Goal: Task Accomplishment & Management: Use online tool/utility

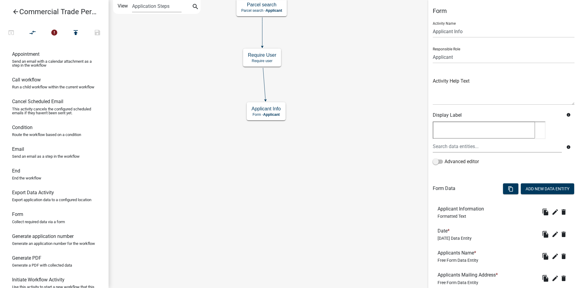
scroll to position [185, 0]
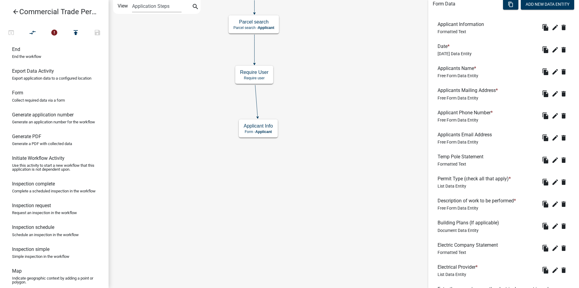
click at [320, 181] on div "Start Start - Applicant Parcel search Parcel search - Applicant Require User Re…" at bounding box center [344, 144] width 470 height 288
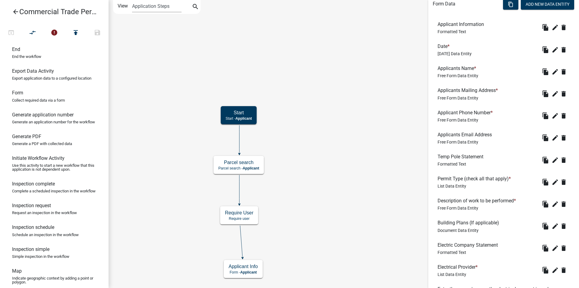
click at [317, 234] on div "Start Start - Applicant Parcel search Parcel search - Applicant Require User Re…" at bounding box center [344, 144] width 470 height 288
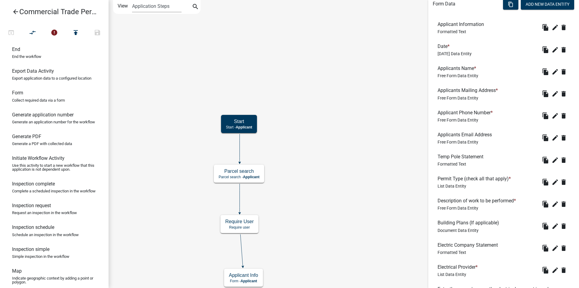
click at [330, 155] on div "Start Start - Applicant Parcel search Parcel search - Applicant Require User Re…" at bounding box center [344, 144] width 470 height 288
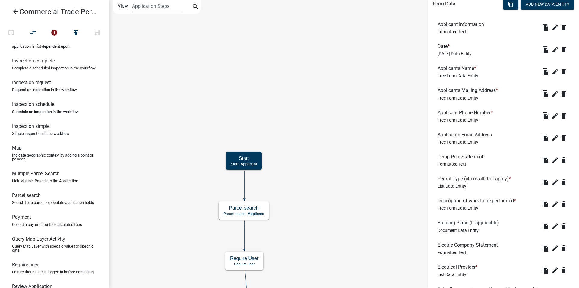
scroll to position [337, 0]
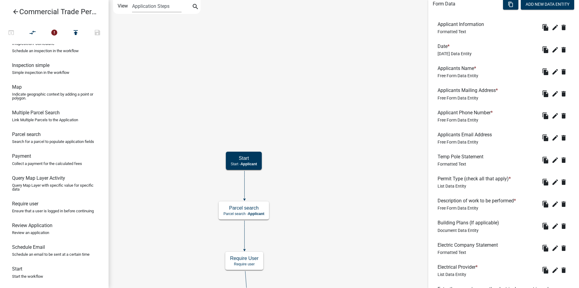
click at [157, 96] on icon "Start Start - Applicant Parcel search Parcel search - Applicant Require User Re…" at bounding box center [344, 162] width 470 height 324
click at [154, 64] on div "Start Start - Applicant Parcel search Parcel search - Applicant Require User Re…" at bounding box center [344, 144] width 470 height 288
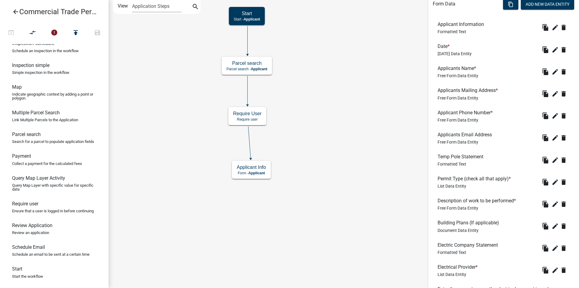
click at [163, 94] on div "Start Start - Applicant Parcel search Parcel search - Applicant Require User Re…" at bounding box center [344, 144] width 470 height 288
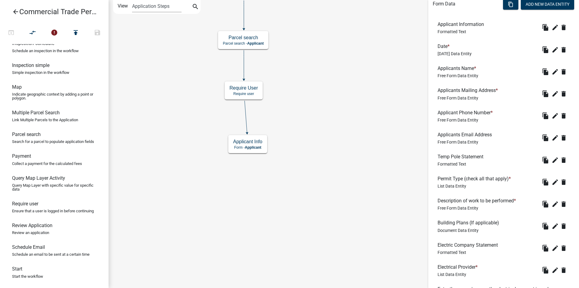
scroll to position [103, 0]
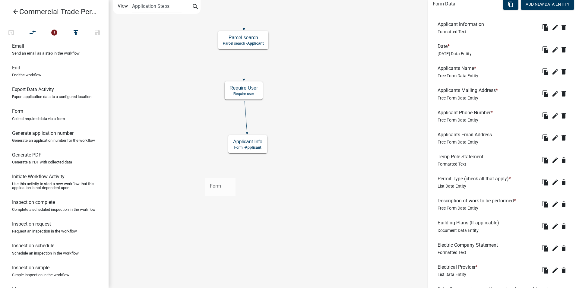
drag, startPoint x: 33, startPoint y: 123, endPoint x: 207, endPoint y: 174, distance: 182.1
click at [207, 174] on div "arrow_back Commercial Trade Permits/Renovations open_in_browser compare_arrows …" at bounding box center [289, 144] width 579 height 288
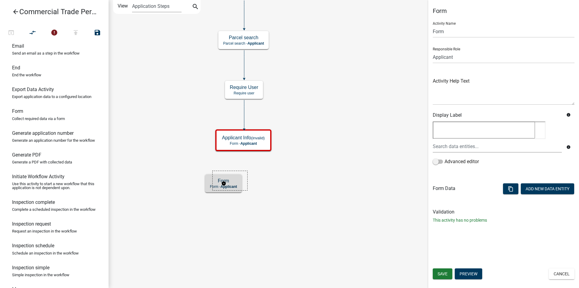
click at [248, 181] on icon "Start Start - Applicant Parcel search Parcel search - Applicant Require User Re…" at bounding box center [344, 143] width 470 height 287
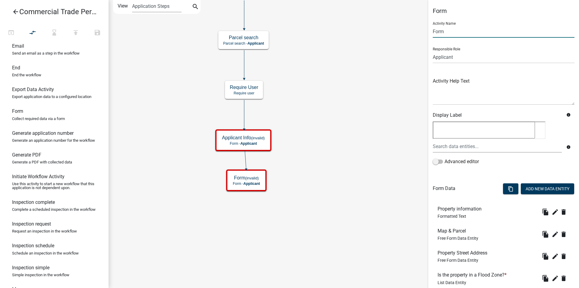
click at [451, 33] on input "Form" at bounding box center [504, 31] width 142 height 12
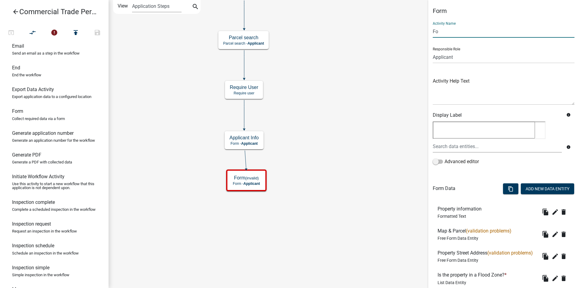
type input "F"
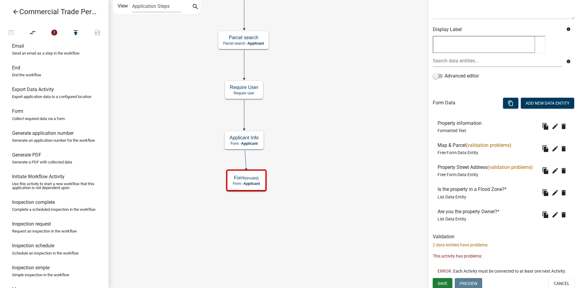
scroll to position [101, 0]
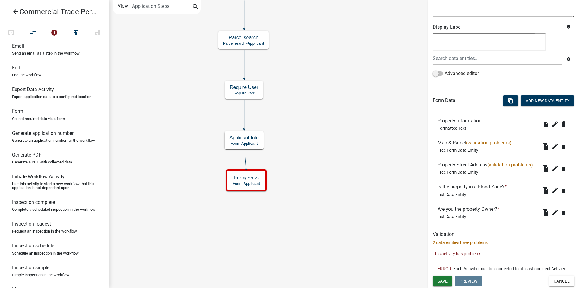
click at [493, 140] on div "Map & Parcel (validation problems) Free Form Data Entity" at bounding box center [475, 146] width 76 height 12
click at [456, 140] on h6 "Map & Parcel (validation problems)" at bounding box center [475, 143] width 76 height 6
click at [551, 143] on icon "edit" at bounding box center [554, 146] width 7 height 7
type input "Property Info"
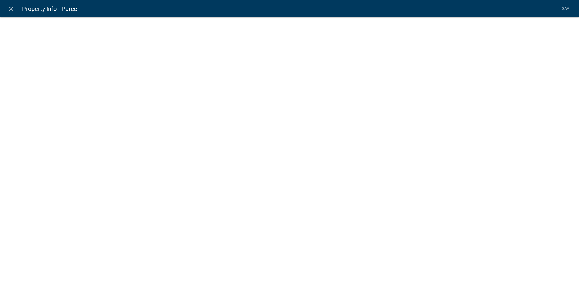
select select
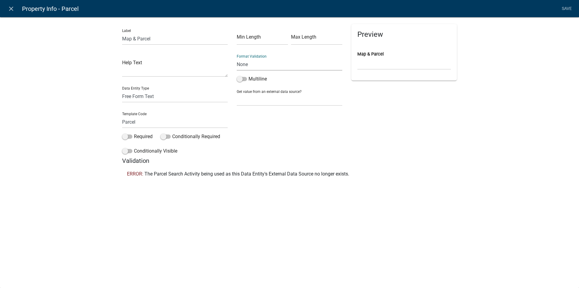
click at [237, 58] on select "None Email PhoneNumber" at bounding box center [290, 64] width 106 height 12
click option "None" at bounding box center [0, 0] width 0 height 0
click at [564, 5] on link "Save" at bounding box center [566, 8] width 15 height 11
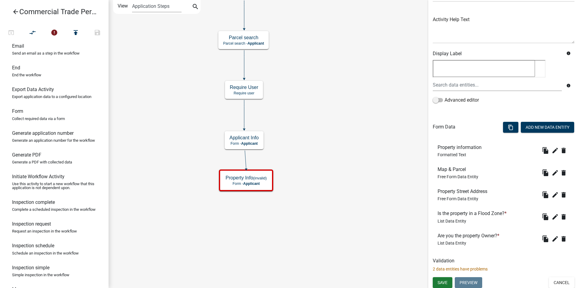
scroll to position [62, 0]
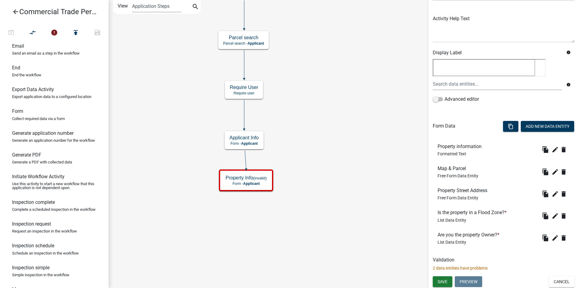
click at [456, 263] on div "Validation 2 data entities have problems" at bounding box center [504, 264] width 142 height 14
click at [449, 263] on div "Validation 2 data entities have problems" at bounding box center [504, 264] width 142 height 14
click at [446, 287] on div "Save Preview Cancel" at bounding box center [503, 282] width 151 height 12
click at [446, 284] on button "Save" at bounding box center [443, 281] width 20 height 11
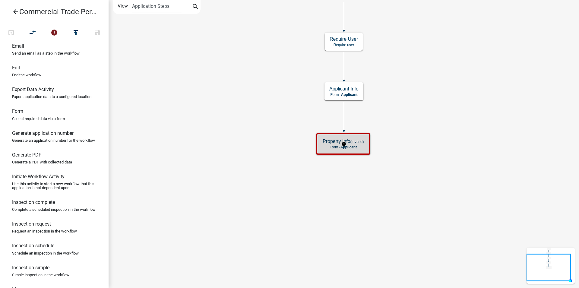
click at [349, 145] on div "Property Info (invalid) Form - Applicant" at bounding box center [343, 144] width 51 height 18
click at [364, 145] on div "Property Info (invalid) Form - Applicant" at bounding box center [343, 144] width 51 height 18
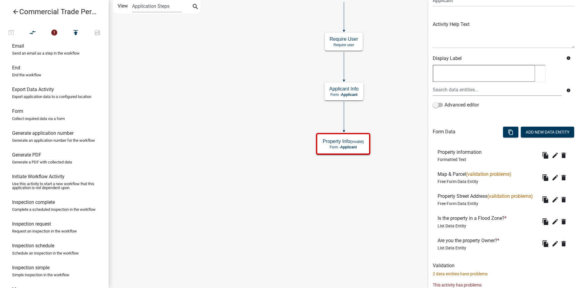
scroll to position [62, 0]
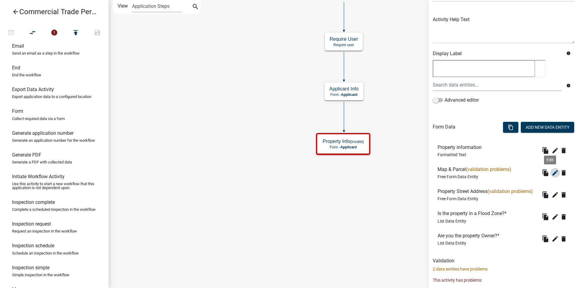
click at [551, 175] on icon "edit" at bounding box center [554, 172] width 7 height 7
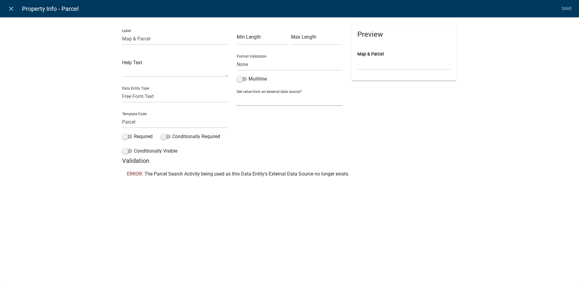
click at [237, 93] on select "None Parcel search Applicant Data" at bounding box center [290, 99] width 106 height 12
select select "1: Object"
click option "Parcel search" at bounding box center [0, 0] width 0 height 0
select select
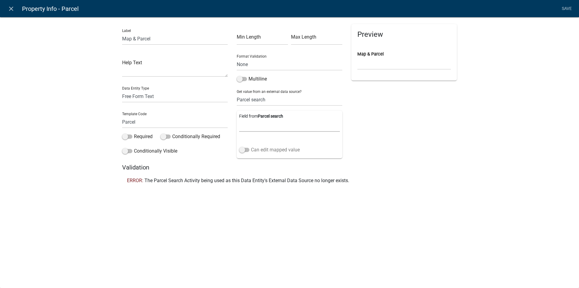
click at [248, 152] on label "Can edit mapped value" at bounding box center [269, 149] width 61 height 7
click at [251, 146] on input "Can edit mapped value" at bounding box center [251, 146] width 0 height 0
click at [560, 7] on li "Save" at bounding box center [566, 8] width 15 height 11
click at [565, 7] on li "Save" at bounding box center [566, 8] width 15 height 11
click at [565, 10] on li "Save" at bounding box center [566, 8] width 15 height 11
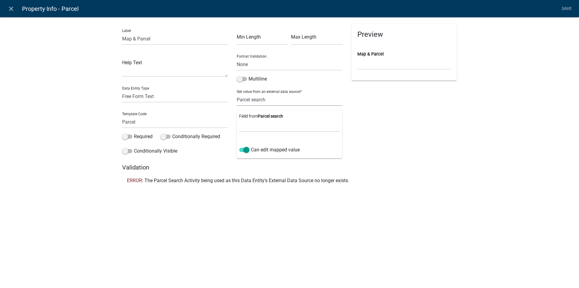
click at [237, 93] on select "None Parcel search Applicant Data" at bounding box center [290, 99] width 106 height 12
select select "0: null"
click option "None" at bounding box center [0, 0] width 0 height 0
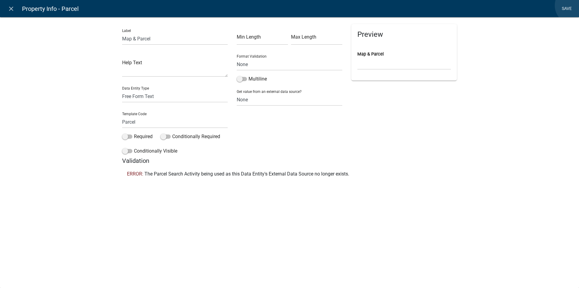
click at [574, 5] on link "Save" at bounding box center [566, 8] width 15 height 11
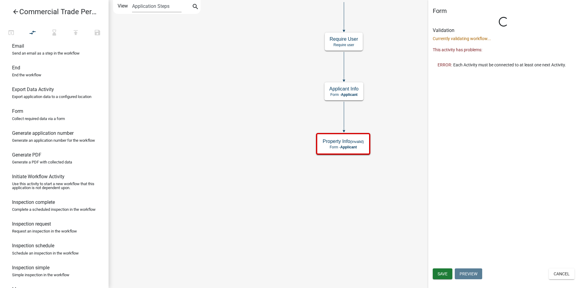
scroll to position [0, 0]
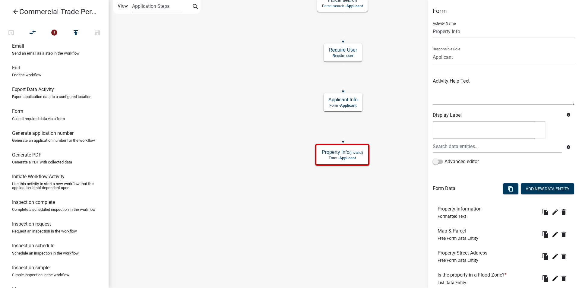
click at [393, 82] on div "Start Start - Applicant Parcel search Parcel search - Applicant Require User Re…" at bounding box center [344, 144] width 470 height 288
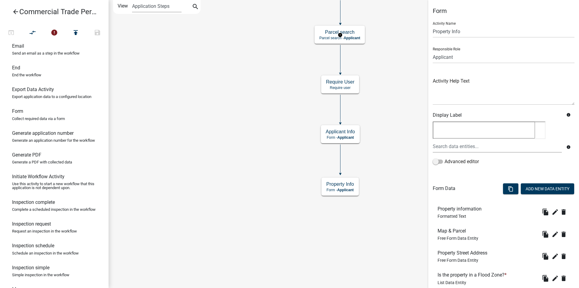
click at [361, 38] on g "Parcel search Parcel search - Applicant" at bounding box center [340, 34] width 52 height 17
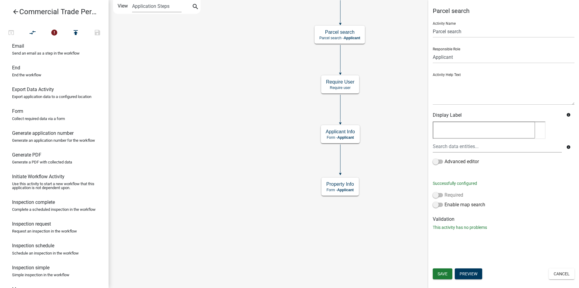
click at [443, 194] on span at bounding box center [438, 195] width 10 height 4
click at [444, 191] on input "Required" at bounding box center [444, 191] width 0 height 0
click at [438, 202] on label "Enable map search" at bounding box center [459, 204] width 52 height 7
click at [444, 201] on input "Enable map search" at bounding box center [444, 201] width 0 height 0
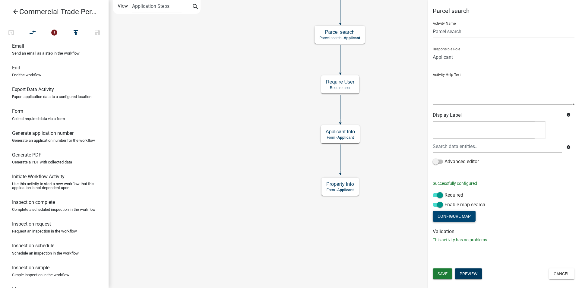
click at [444, 218] on button "Configure Map" at bounding box center [454, 216] width 43 height 11
select select
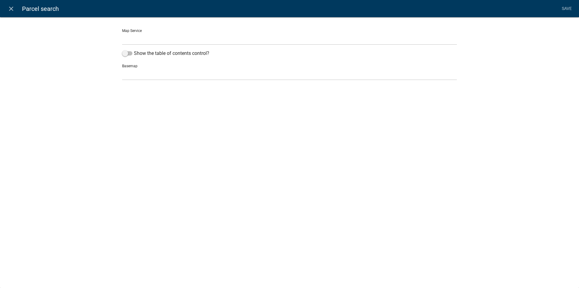
click at [122, 33] on select "[GEOGRAPHIC_DATA] ([URL])" at bounding box center [289, 39] width 335 height 12
select select "0: Object"
click option "[GEOGRAPHIC_DATA] ([URL])" at bounding box center [0, 0] width 0 height 0
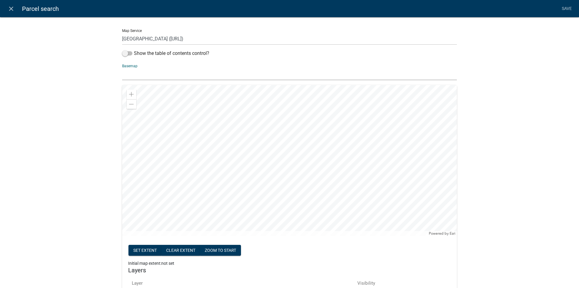
click at [122, 68] on select "no basemap topo satellite hybrid gray terrain osm topo-vector streets-relief-ve…" at bounding box center [289, 74] width 335 height 12
select select "satellite"
click option "satellite" at bounding box center [0, 0] width 0 height 0
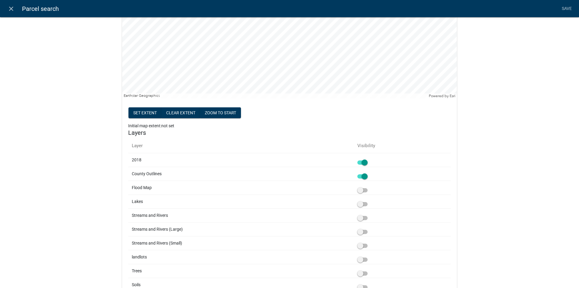
scroll to position [34, 0]
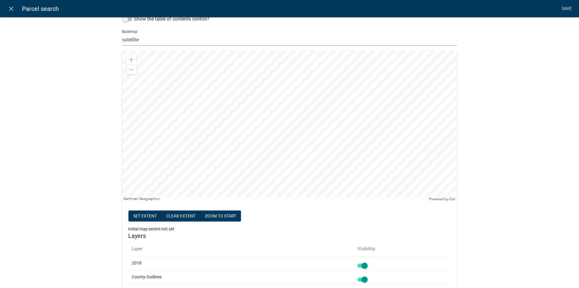
click at [569, 8] on link "Save" at bounding box center [566, 8] width 15 height 11
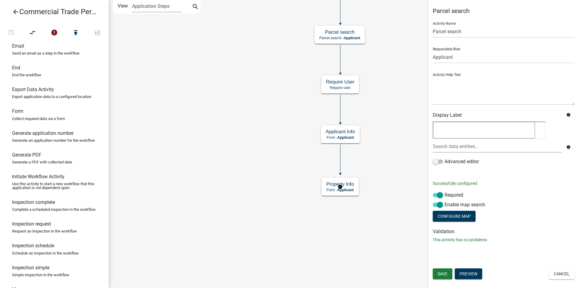
click at [337, 188] on g "Property Info Form - Applicant" at bounding box center [340, 186] width 38 height 17
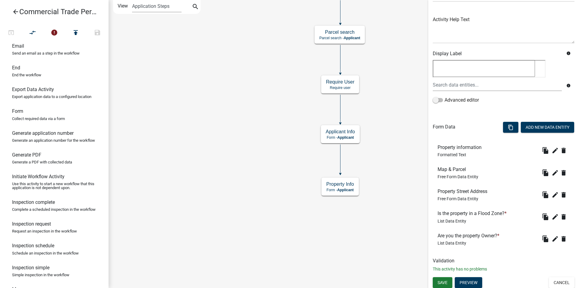
scroll to position [62, 0]
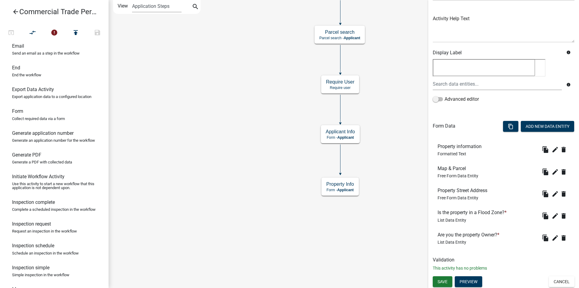
click at [401, 229] on icon "Start Start - Applicant Parcel search Parcel search - Applicant Require User Re…" at bounding box center [344, 143] width 470 height 287
click at [444, 282] on span "Save" at bounding box center [442, 281] width 10 height 5
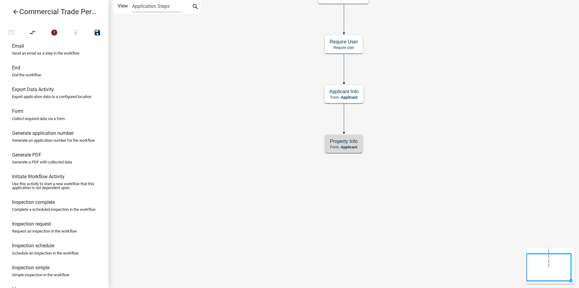
scroll to position [0, 0]
click at [46, 124] on link "Form Collect required data via a form" at bounding box center [54, 117] width 109 height 22
drag, startPoint x: 43, startPoint y: 131, endPoint x: 329, endPoint y: 179, distance: 289.7
click at [329, 179] on div "arrow_back Commercial Trade Permits/Renovations open_in_browser compare_arrows …" at bounding box center [289, 144] width 579 height 288
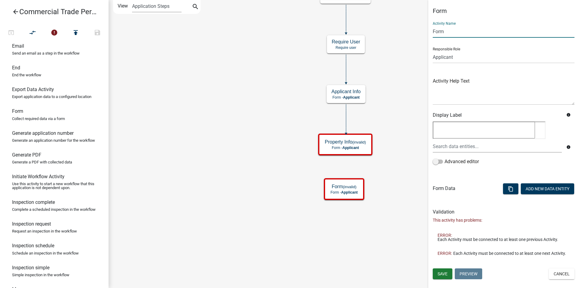
drag, startPoint x: 457, startPoint y: 33, endPoint x: 420, endPoint y: 31, distance: 37.4
click at [433, 31] on input "Form" at bounding box center [504, 31] width 142 height 12
click at [447, 32] on input "text" at bounding box center [504, 31] width 142 height 12
paste input "Responsible for Work performed"
type input "Responsible for Work performed"
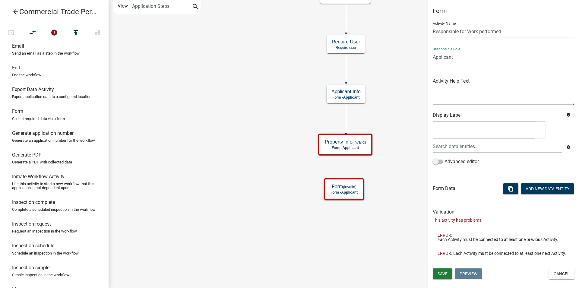
click option "Applicant" at bounding box center [0, 0] width 0 height 0
click at [445, 81] on textarea at bounding box center [504, 91] width 142 height 28
paste textarea "Enter who will be performing the work. Only licensed contractors or homeowners …"
type textarea "Enter who will be performing the work. Only licensed contractors or homeowners …"
click at [367, 237] on icon "Start Start - Applicant Parcel search Parcel search - Applicant Require User Re…" at bounding box center [344, 143] width 470 height 287
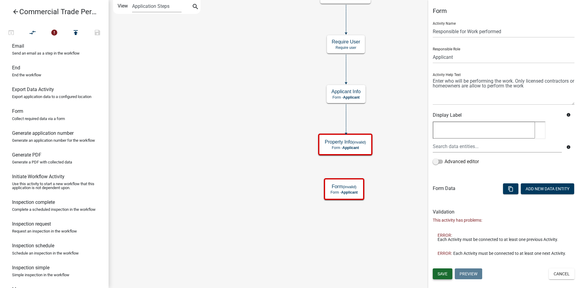
click at [439, 273] on span "Save" at bounding box center [442, 273] width 10 height 5
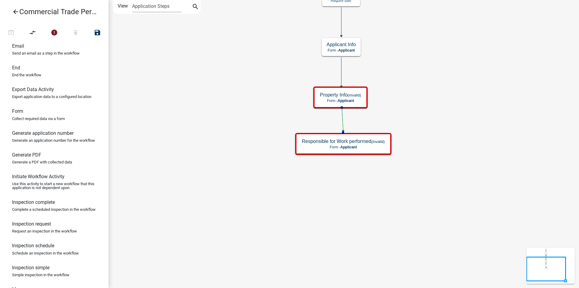
click at [317, 199] on icon "Start Start - Applicant Parcel search Parcel search - Applicant Require User Re…" at bounding box center [344, 143] width 470 height 287
click at [360, 99] on g "Property Info (invalid) Form - Applicant" at bounding box center [341, 97] width 56 height 21
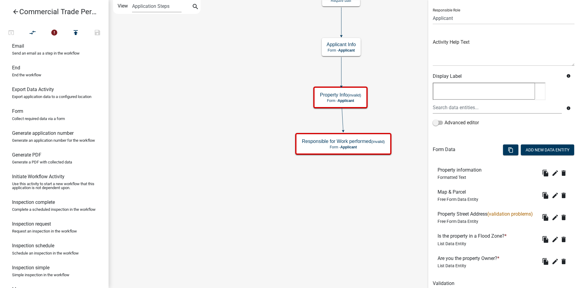
scroll to position [62, 0]
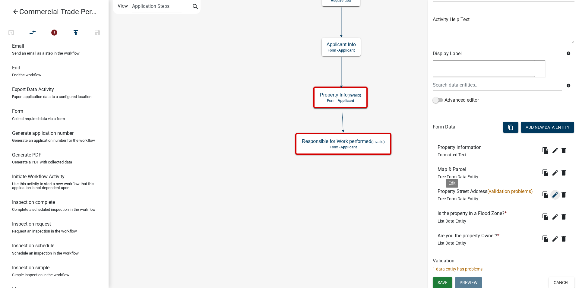
click at [551, 198] on icon "edit" at bounding box center [554, 194] width 7 height 7
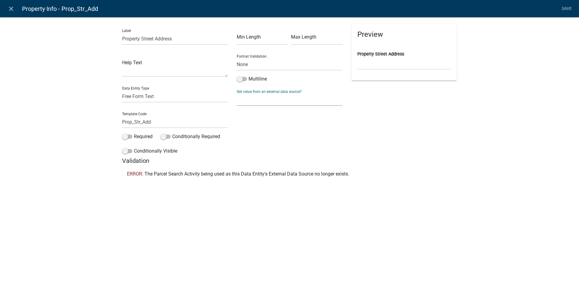
click at [237, 93] on select "None Parcel search Applicant Data" at bounding box center [290, 99] width 106 height 12
select select "1: Object"
click option "Parcel search" at bounding box center [0, 0] width 0 height 0
select select
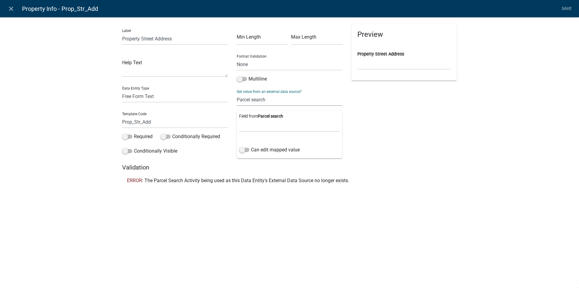
click at [567, 10] on li "Save" at bounding box center [566, 8] width 15 height 11
click at [237, 58] on select "None Email PhoneNumber" at bounding box center [290, 64] width 106 height 12
click at [245, 70] on select "None Email PhoneNumber" at bounding box center [290, 64] width 106 height 12
click at [242, 149] on span at bounding box center [244, 150] width 10 height 4
click at [251, 146] on input "Can edit mapped value" at bounding box center [251, 146] width 0 height 0
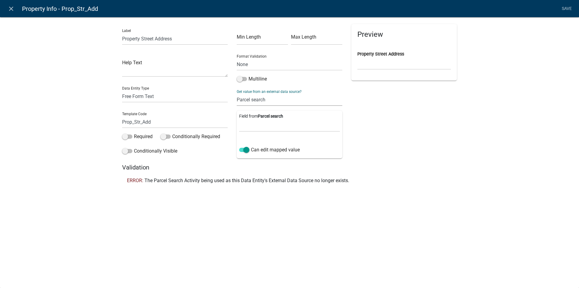
click at [237, 93] on select "None Parcel search Applicant Data" at bounding box center [290, 99] width 106 height 12
click option "Parcel search" at bounding box center [0, 0] width 0 height 0
click at [563, 8] on li "Save" at bounding box center [566, 8] width 15 height 11
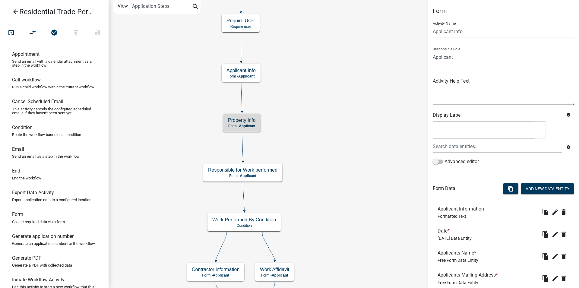
scroll to position [338, 0]
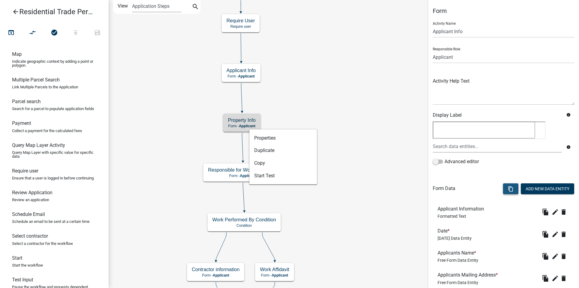
click at [508, 191] on icon "content_copy" at bounding box center [511, 189] width 6 height 6
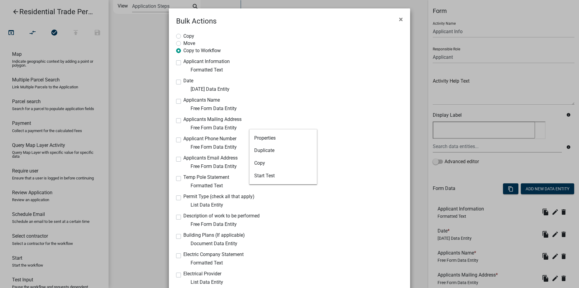
click at [183, 62] on label "Applicant Information" at bounding box center [206, 61] width 46 height 5
click at [183, 62] on input "Applicant Information" at bounding box center [185, 61] width 4 height 4
checkbox input "true"
click at [183, 83] on label "Date" at bounding box center [188, 80] width 10 height 5
click at [183, 82] on input "Date" at bounding box center [185, 80] width 4 height 4
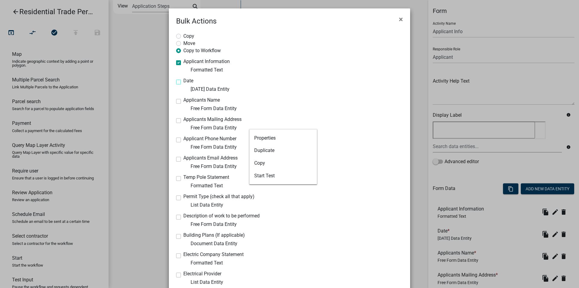
checkbox input "true"
click at [176, 111] on div "Applicants Name Free Form Data Entity" at bounding box center [230, 105] width 109 height 14
click at [176, 104] on div "Applicants Name Free Form Data Entity" at bounding box center [230, 105] width 109 height 14
click at [264, 80] on div "Copy Move Copy to Workflow Applicant Information Formatted Text Date Today Data…" at bounding box center [289, 247] width 241 height 440
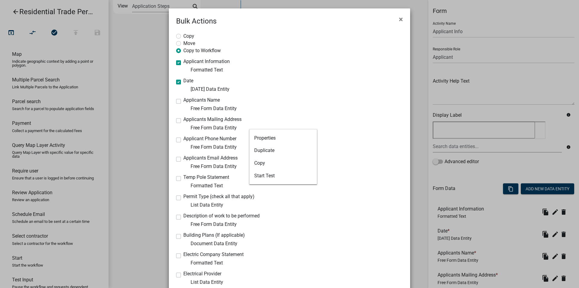
click at [176, 105] on div "Applicants Name Free Form Data Entity" at bounding box center [230, 105] width 109 height 14
click at [173, 99] on div "Applicants Name Free Form Data Entity" at bounding box center [231, 105] width 118 height 14
click at [183, 103] on label "Applicants Name" at bounding box center [201, 100] width 36 height 5
click at [183, 102] on input "Applicants Name" at bounding box center [185, 100] width 4 height 4
checkbox input "true"
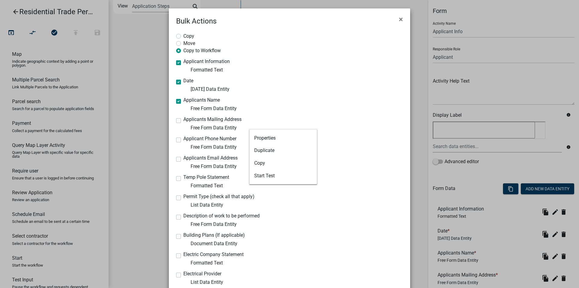
click at [180, 120] on div "Applicants Mailing Address Free Form Data Entity" at bounding box center [230, 124] width 109 height 14
click at [183, 120] on label "Applicants Mailing Address" at bounding box center [212, 119] width 58 height 5
click at [183, 120] on input "Applicants Mailing Address" at bounding box center [185, 119] width 4 height 4
checkbox input "true"
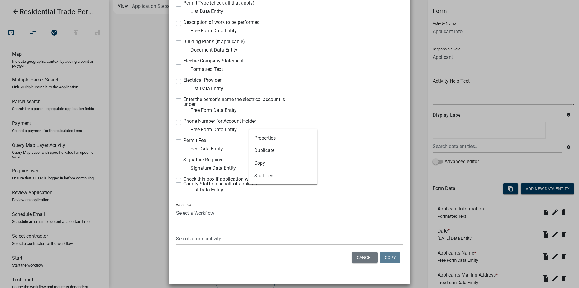
scroll to position [198, 0]
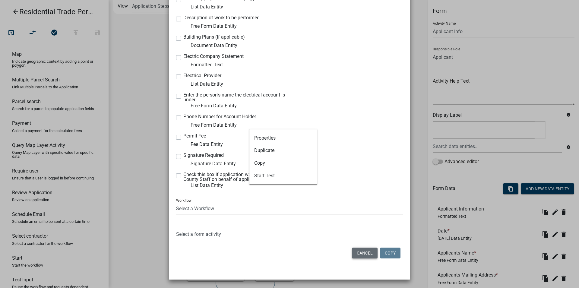
click at [365, 253] on button "Cancel" at bounding box center [365, 253] width 26 height 11
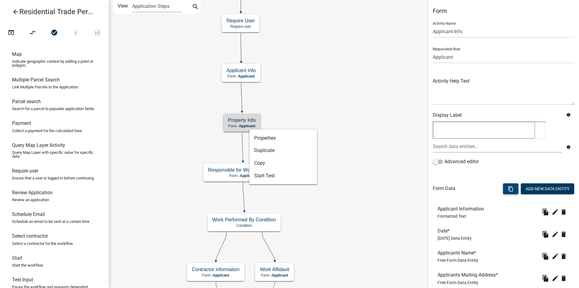
scroll to position [0, 0]
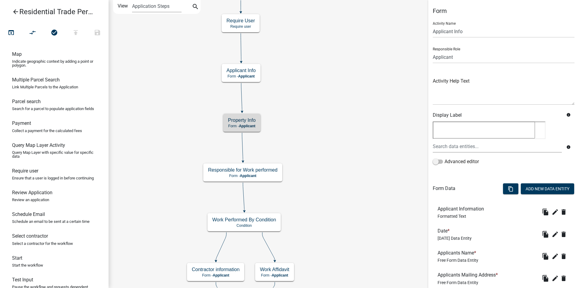
click at [503, 190] on button "content_copy" at bounding box center [510, 188] width 15 height 11
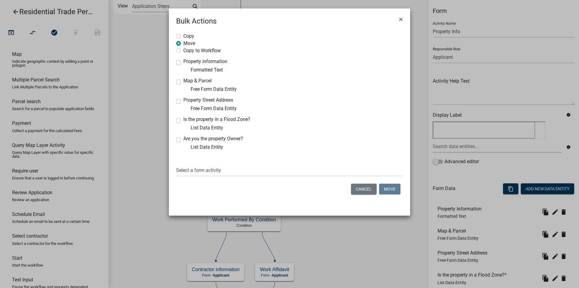
click at [183, 52] on label "Copy to Workflow" at bounding box center [201, 50] width 37 height 6
click at [183, 51] on input "Copy to Workflow" at bounding box center [185, 49] width 4 height 4
radio input "true"
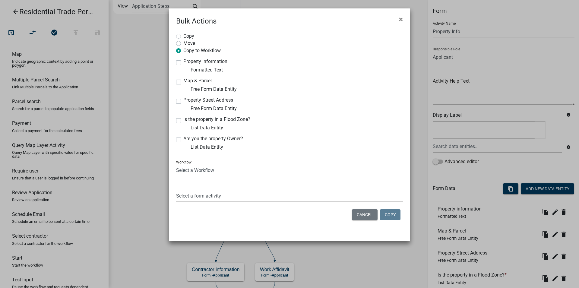
click at [183, 61] on label "Property information" at bounding box center [205, 61] width 44 height 5
click at [183, 61] on input "Property information" at bounding box center [185, 61] width 4 height 4
checkbox input "true"
click at [180, 85] on div "Map & Parcel Free Form Data Entity" at bounding box center [230, 85] width 109 height 14
click at [183, 81] on label "Map & Parcel" at bounding box center [197, 80] width 28 height 5
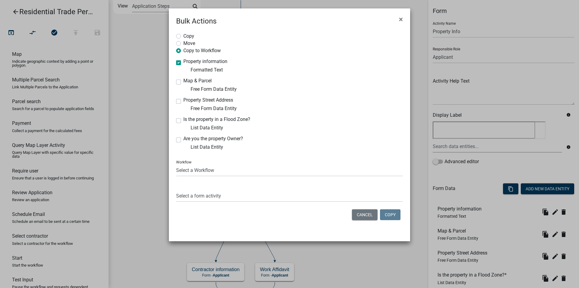
click at [183, 81] on input "Map & Parcel" at bounding box center [185, 80] width 4 height 4
checkbox input "true"
click at [179, 99] on div "Property Street Address Free Form Data Entity" at bounding box center [230, 105] width 109 height 14
click at [179, 106] on div "Property Street Address Free Form Data Entity" at bounding box center [230, 105] width 109 height 14
click at [179, 104] on div "Property Street Address Free Form Data Entity" at bounding box center [230, 105] width 109 height 14
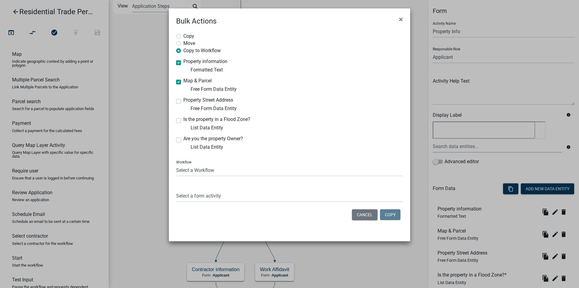
click at [183, 101] on label "Property Street Address" at bounding box center [208, 100] width 50 height 5
click at [183, 101] on input "Property Street Address" at bounding box center [185, 100] width 4 height 4
checkbox input "true"
click at [183, 120] on label "Is the property in a Flood Zone?" at bounding box center [216, 119] width 67 height 5
click at [183, 120] on input "Is the property in a Flood Zone?" at bounding box center [185, 119] width 4 height 4
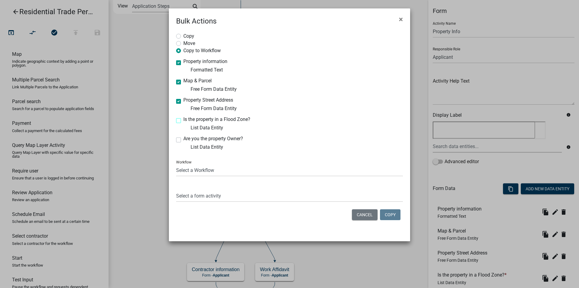
checkbox input "true"
drag, startPoint x: 181, startPoint y: 145, endPoint x: 178, endPoint y: 138, distance: 7.2
click at [179, 141] on div "Are you the property Owner? List Data Entity" at bounding box center [230, 143] width 109 height 14
click at [183, 138] on label "Are you the property Owner?" at bounding box center [213, 138] width 60 height 5
click at [183, 138] on input "Are you the property Owner?" at bounding box center [185, 138] width 4 height 4
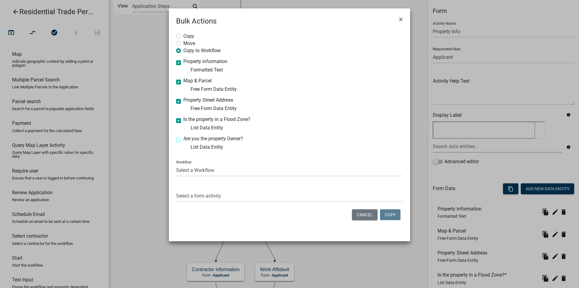
checkbox input "true"
click at [176, 164] on select "Select a Workflow Accessory Building Permit ACO Report Addition Building Permit…" at bounding box center [289, 170] width 227 height 12
click option "Commercial Building Permit" at bounding box center [0, 0] width 0 height 0
click at [176, 164] on select "Select a Workflow Accessory Building Permit ACO Report Addition Building Permit…" at bounding box center [289, 170] width 227 height 12
select select "a6e96102-6ff5-405c-83a9-cbfc44027fe6"
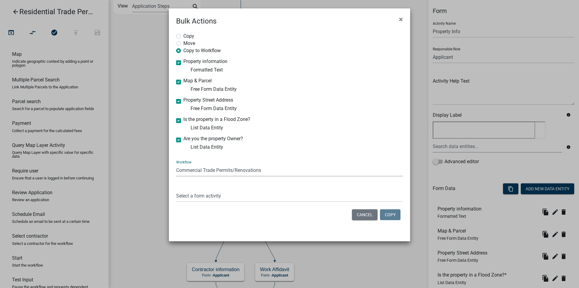
click option "Commercial Trade Permits/Renovations" at bounding box center [0, 0] width 0 height 0
click at [176, 190] on select "Select a form activity Applicant Info" at bounding box center [289, 196] width 227 height 12
click at [344, 158] on div "Workflow Select a Workflow Accessory Building Permit ACO Report Addition Buildi…" at bounding box center [289, 166] width 227 height 21
click at [399, 21] on span "×" at bounding box center [401, 19] width 4 height 8
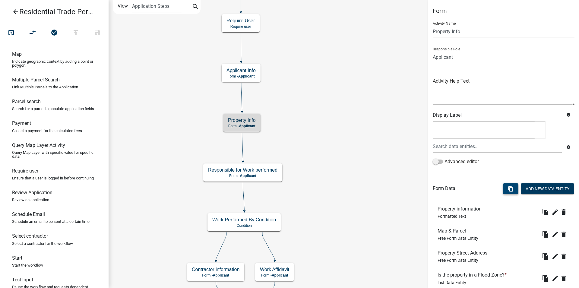
click at [508, 191] on icon "content_copy" at bounding box center [511, 189] width 6 height 6
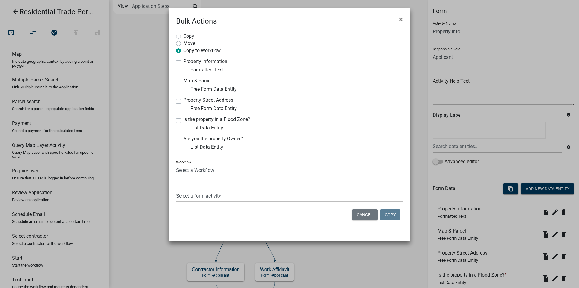
click at [181, 64] on div "Property information Formatted Text" at bounding box center [230, 66] width 109 height 14
click at [183, 62] on label "Property information" at bounding box center [205, 61] width 44 height 5
click at [183, 62] on input "Property information" at bounding box center [185, 61] width 4 height 4
checkbox input "true"
click at [183, 80] on label "Map & Parcel" at bounding box center [197, 80] width 28 height 5
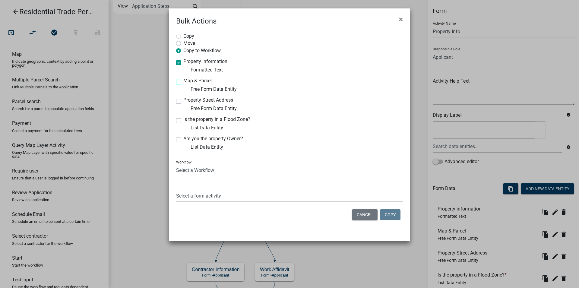
click at [183, 80] on input "Map & Parcel" at bounding box center [185, 80] width 4 height 4
checkbox input "true"
click at [182, 105] on div "Property Street Address Free Form Data Entity" at bounding box center [230, 105] width 109 height 14
click at [183, 102] on label "Property Street Address" at bounding box center [208, 100] width 50 height 5
click at [183, 102] on input "Property Street Address" at bounding box center [185, 100] width 4 height 4
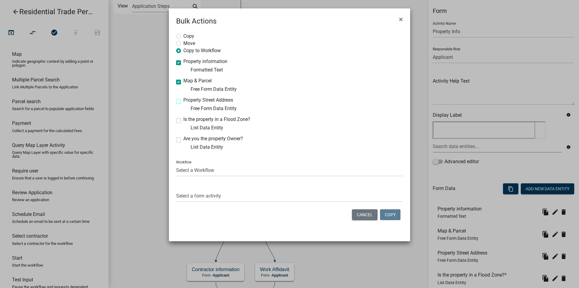
checkbox input "true"
click at [183, 120] on label "Is the property in a Flood Zone?" at bounding box center [216, 119] width 67 height 5
click at [183, 120] on input "Is the property in a Flood Zone?" at bounding box center [185, 119] width 4 height 4
checkbox input "true"
drag, startPoint x: 179, startPoint y: 138, endPoint x: 183, endPoint y: 144, distance: 7.2
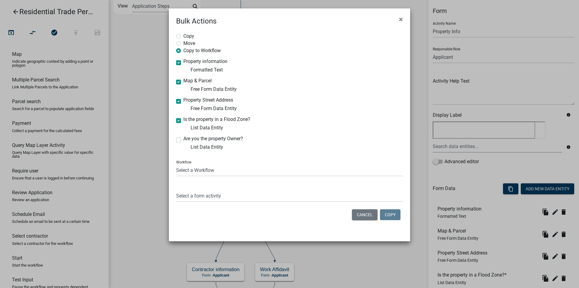
click at [183, 138] on label "Are you the property Owner?" at bounding box center [213, 138] width 60 height 5
click at [183, 138] on input "Are you the property Owner?" at bounding box center [185, 138] width 4 height 4
checkbox input "true"
click at [176, 164] on select "Select a Workflow Accessory Building Permit ACO Report Addition Building Permit…" at bounding box center [289, 170] width 227 height 12
select select "a6e96102-6ff5-405c-83a9-cbfc44027fe6"
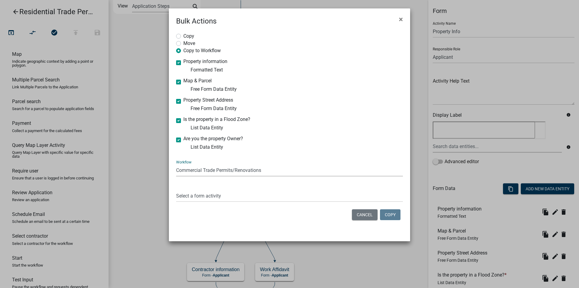
click option "Commercial Trade Permits/Renovations" at bounding box center [0, 0] width 0 height 0
click at [176, 190] on select "Select a form activity Applicant Info Form" at bounding box center [289, 196] width 227 height 12
select select "4321e2c0-cfec-4865-9557-71bc12c16275"
click option "Form" at bounding box center [0, 0] width 0 height 0
drag, startPoint x: 395, startPoint y: 219, endPoint x: 390, endPoint y: 219, distance: 5.4
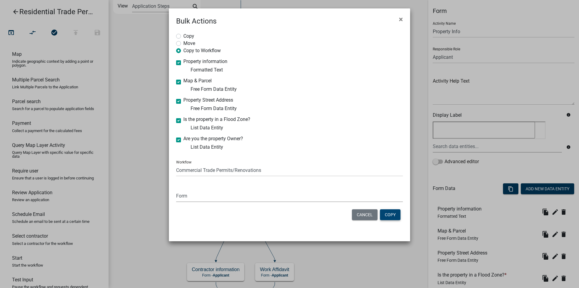
click at [393, 219] on button "Copy" at bounding box center [390, 214] width 21 height 11
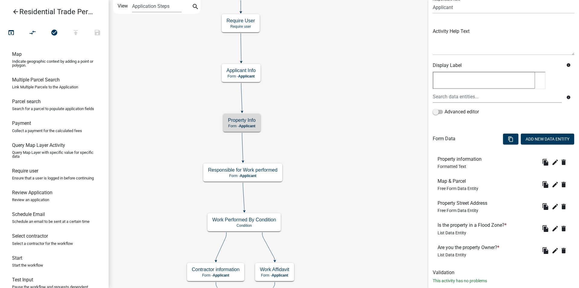
scroll to position [62, 0]
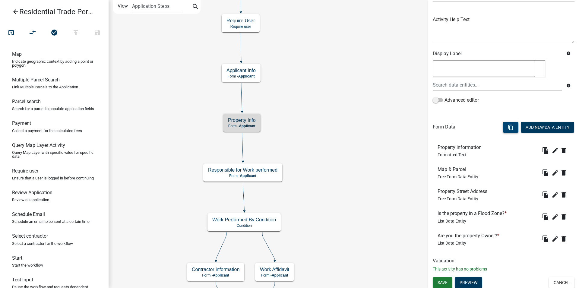
click at [468, 172] on div "Map & Parcel Free Form Data Entity" at bounding box center [457, 172] width 41 height 12
click at [551, 171] on icon "edit" at bounding box center [554, 172] width 7 height 7
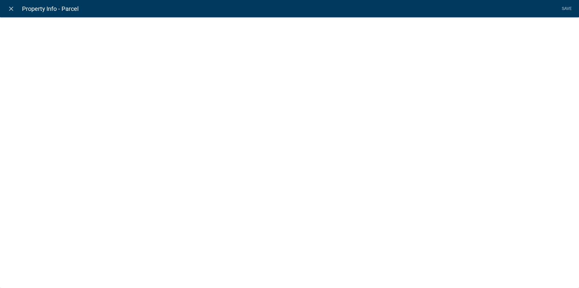
select select "1: Object"
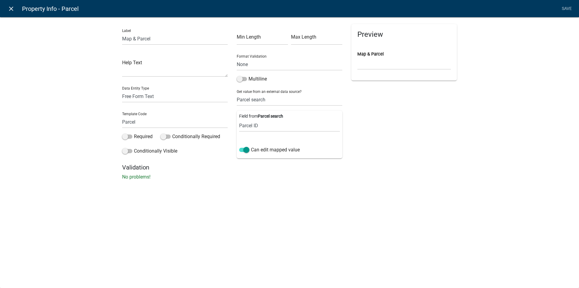
click at [6, 7] on link "close" at bounding box center [11, 8] width 12 height 12
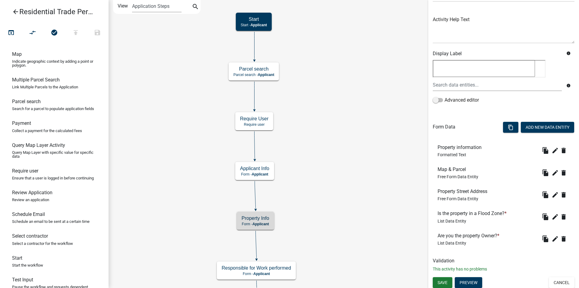
click at [307, 147] on div "Start Start - Applicant Parcel search Parcel search - Applicant Applicant Info …" at bounding box center [344, 144] width 470 height 288
click at [267, 77] on g "Parcel search Parcel search - Applicant" at bounding box center [255, 71] width 52 height 17
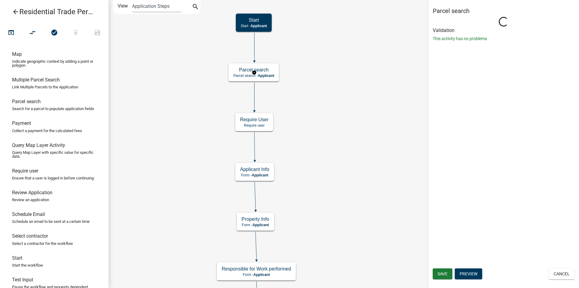
scroll to position [0, 0]
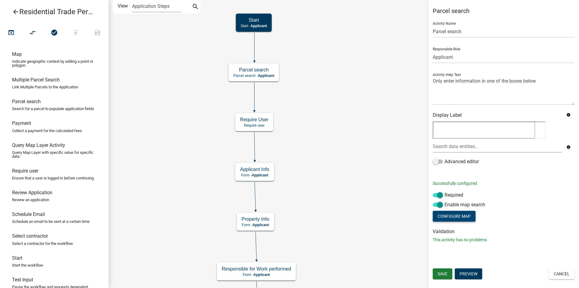
click at [462, 214] on button "Configure Map" at bounding box center [454, 216] width 43 height 11
select select "satellite"
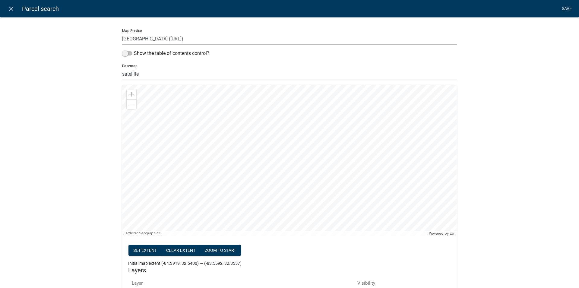
click at [563, 7] on link "Save" at bounding box center [566, 8] width 15 height 11
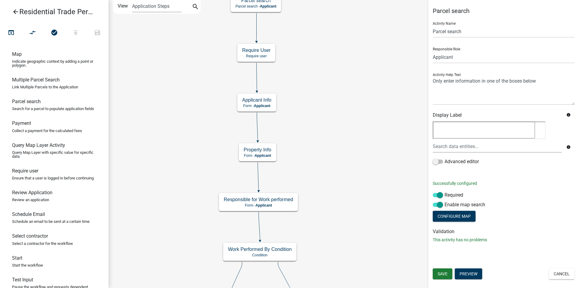
click at [336, 147] on div "Start Start - Applicant Parcel search Parcel search - Applicant Applicant Info …" at bounding box center [344, 144] width 470 height 288
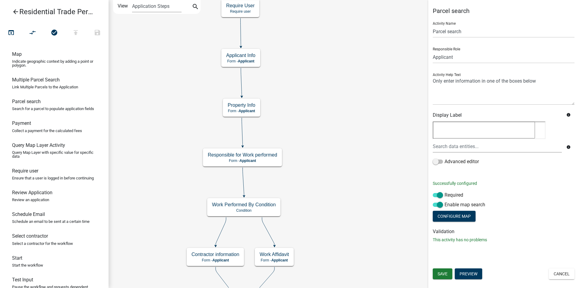
click at [334, 155] on div "Start Start - Applicant Parcel search Parcel search - Applicant Applicant Info …" at bounding box center [344, 144] width 470 height 288
click at [256, 154] on g "Responsible for Work performed Form - Applicant" at bounding box center [242, 156] width 79 height 17
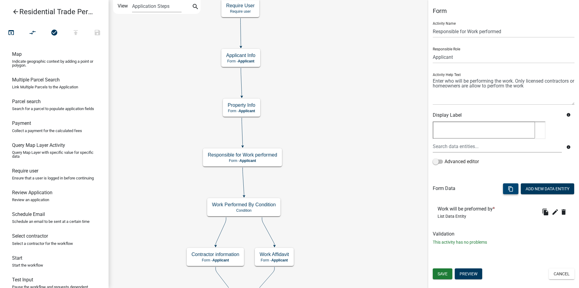
click at [505, 187] on button "content_copy" at bounding box center [510, 188] width 15 height 11
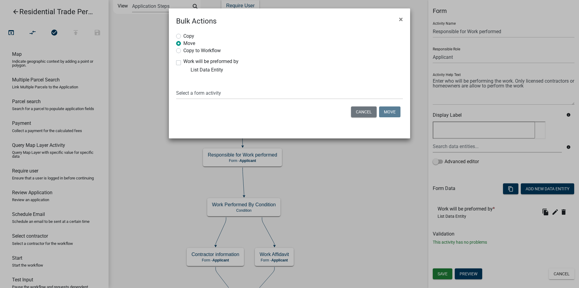
click at [183, 51] on label "Copy to Workflow" at bounding box center [201, 50] width 37 height 6
click at [183, 51] on input "Copy to Workflow" at bounding box center [185, 49] width 4 height 4
radio input "true"
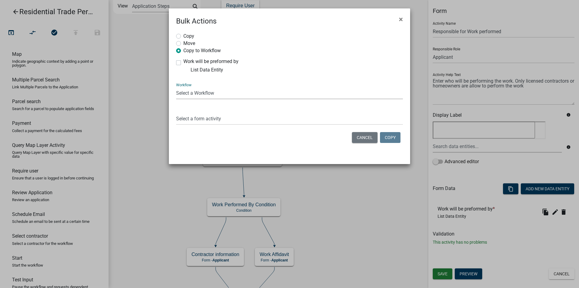
click at [176, 87] on select "Select a Workflow Accessory Building Permit ACO Report Addition Building Permit…" at bounding box center [289, 93] width 227 height 12
drag, startPoint x: 184, startPoint y: 87, endPoint x: 178, endPoint y: 65, distance: 22.5
click at [183, 64] on label "Work will be preformed by" at bounding box center [210, 61] width 55 height 5
click at [183, 63] on input "Work will be preformed by" at bounding box center [185, 61] width 4 height 4
checkbox input "true"
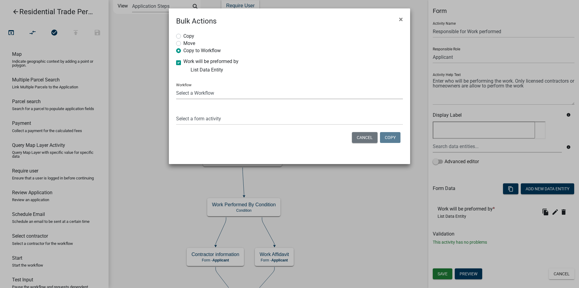
click at [176, 87] on select "Select a Workflow Accessory Building Permit ACO Report Addition Building Permit…" at bounding box center [289, 93] width 227 height 12
click option "Commercial Building Permit" at bounding box center [0, 0] width 0 height 0
click at [176, 87] on select "Select a Workflow Accessory Building Permit ACO Report Addition Building Permit…" at bounding box center [289, 93] width 227 height 12
select select "a6e96102-6ff5-405c-83a9-cbfc44027fe6"
click option "Commercial Trade Permits/Renovations" at bounding box center [0, 0] width 0 height 0
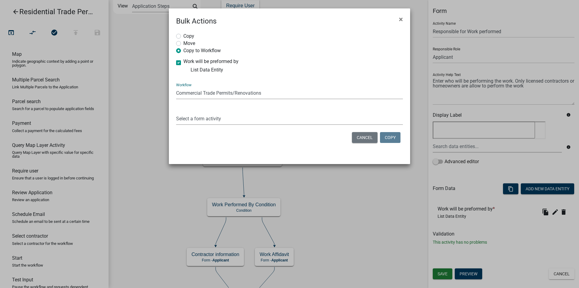
click at [176, 112] on select "Select a form activity Applicant Info Property Info Form" at bounding box center [289, 118] width 227 height 12
select select "f71ac473-5f73-4e51-b001-c98a86168659"
click option "Form" at bounding box center [0, 0] width 0 height 0
click at [395, 140] on button "Copy" at bounding box center [390, 137] width 21 height 11
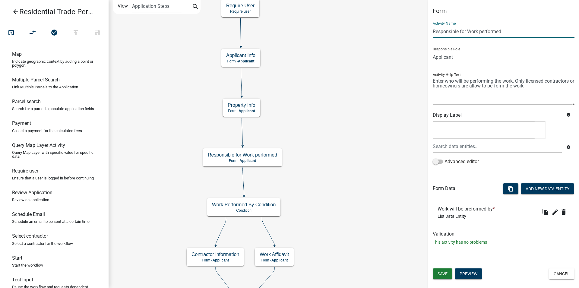
drag, startPoint x: 509, startPoint y: 30, endPoint x: 435, endPoint y: 29, distance: 73.3
click at [435, 29] on input "Responsible for Work performed" at bounding box center [504, 31] width 142 height 12
drag, startPoint x: 431, startPoint y: 30, endPoint x: 491, endPoint y: 30, distance: 60.0
click at [491, 30] on div "Form Activity Name Responsible for Work performed Responsible Role Applicant Ad…" at bounding box center [503, 128] width 151 height 243
drag, startPoint x: 503, startPoint y: 31, endPoint x: 438, endPoint y: 32, distance: 65.1
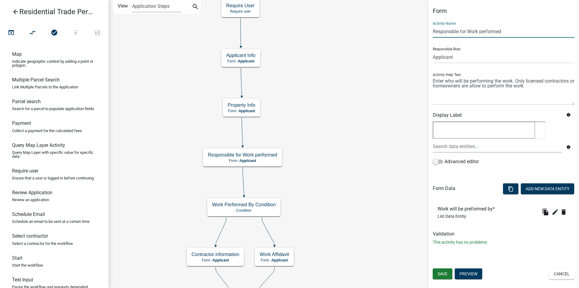
click at [433, 33] on input "Responsible for Work performed" at bounding box center [504, 31] width 142 height 12
click at [461, 74] on div "Activity Help Text" at bounding box center [504, 86] width 142 height 37
drag, startPoint x: 433, startPoint y: 80, endPoint x: 537, endPoint y: 87, distance: 104.3
click at [537, 87] on textarea at bounding box center [504, 91] width 142 height 28
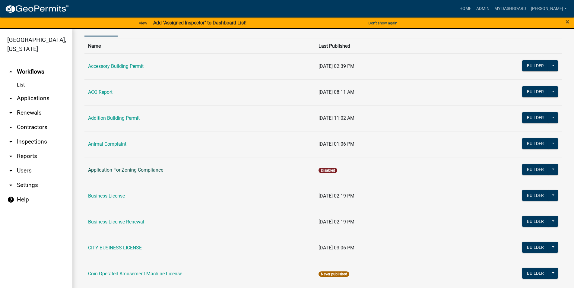
scroll to position [103, 0]
